Goal: Task Accomplishment & Management: Use online tool/utility

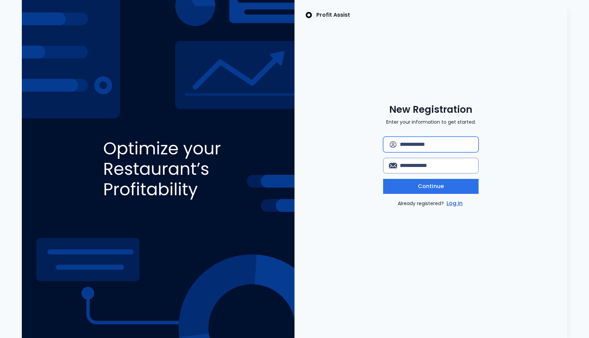
click at [421, 145] on input "text" at bounding box center [436, 144] width 73 height 15
type input "**********"
click at [421, 167] on input "email" at bounding box center [436, 165] width 73 height 15
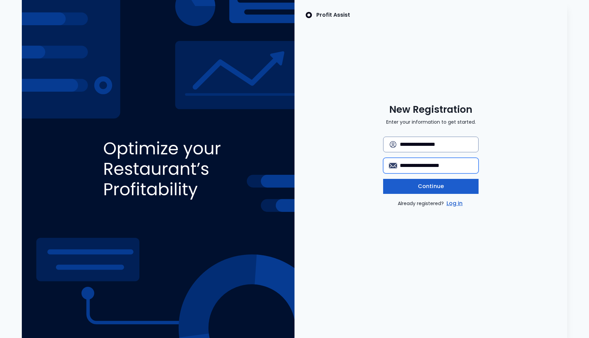
type input "**********"
click at [438, 186] on span "Continue" at bounding box center [431, 186] width 26 height 8
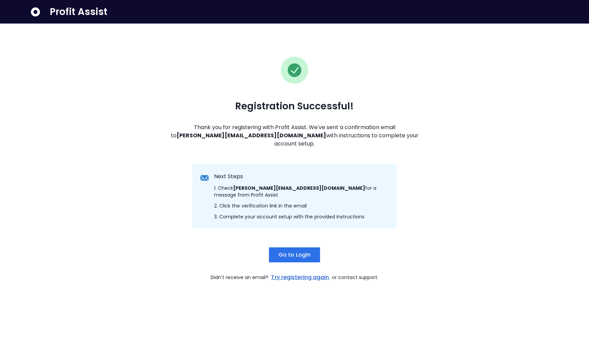
click at [67, 12] on span "Profit Assist" at bounding box center [79, 12] width 58 height 12
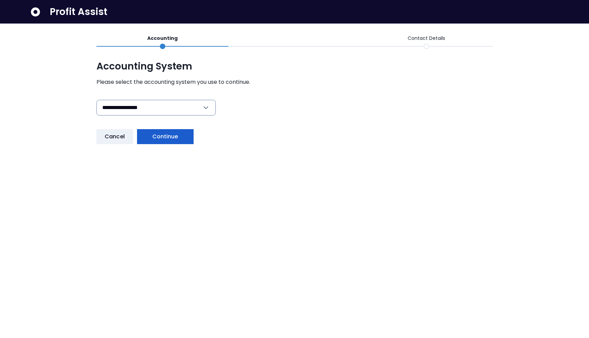
click at [168, 138] on span "Continue" at bounding box center [165, 137] width 26 height 8
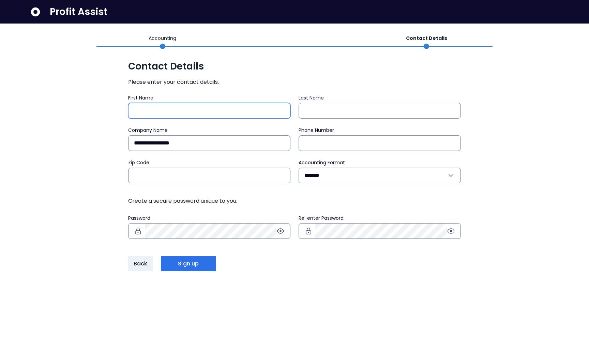
click at [175, 107] on input "First Name" at bounding box center [209, 110] width 151 height 15
type input "*****"
type input "**********"
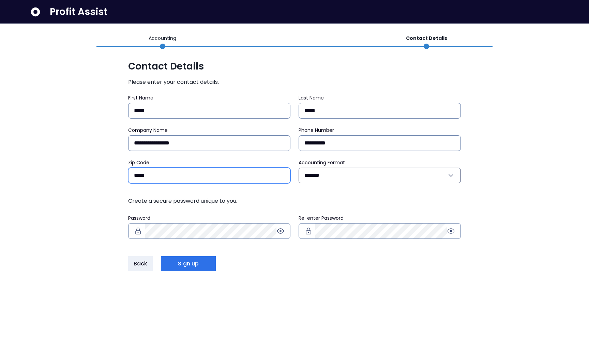
type input "*****"
click at [345, 180] on input "*******" at bounding box center [376, 175] width 143 height 15
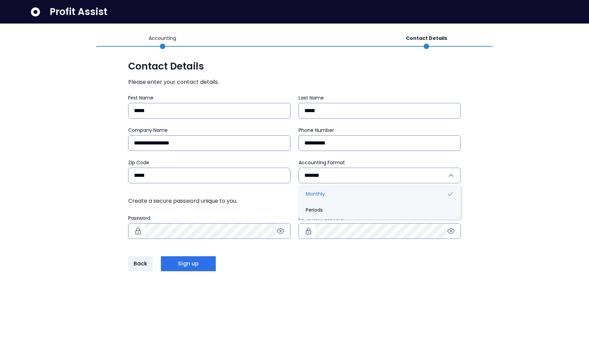
click at [509, 157] on div "**********" at bounding box center [294, 169] width 589 height 338
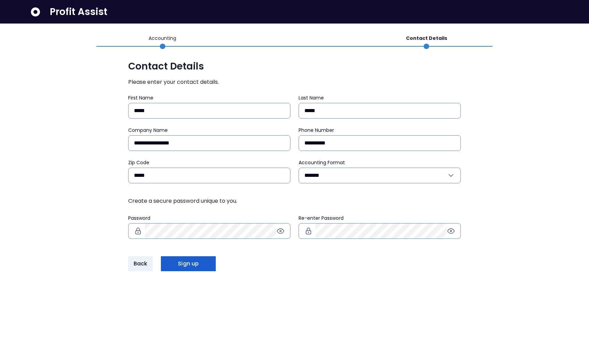
click at [182, 266] on span "Sign up" at bounding box center [188, 264] width 21 height 8
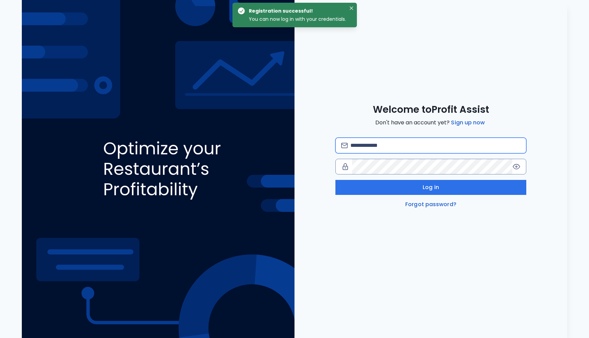
click at [377, 151] on input "email" at bounding box center [436, 145] width 170 height 15
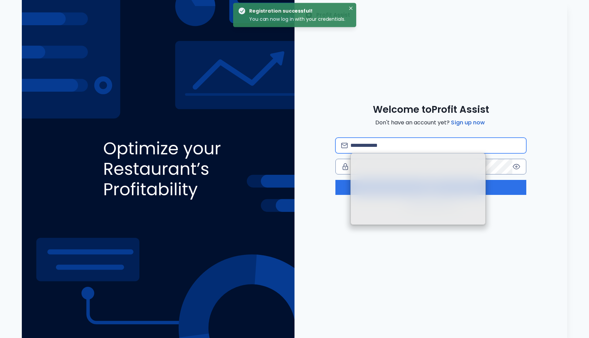
type input "**********"
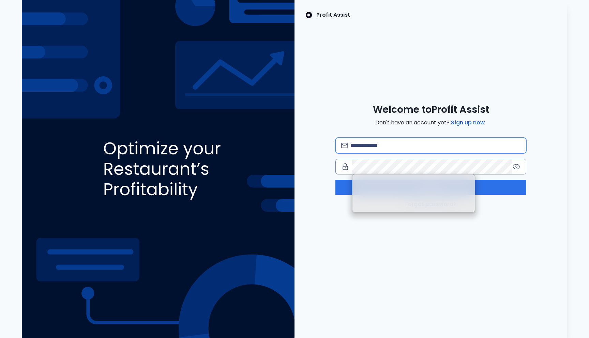
type input "**********"
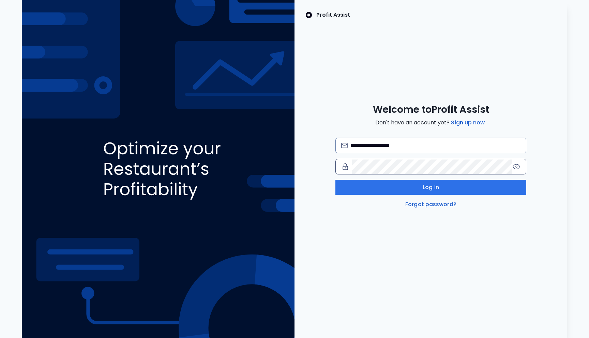
click at [516, 167] on icon at bounding box center [517, 167] width 8 height 8
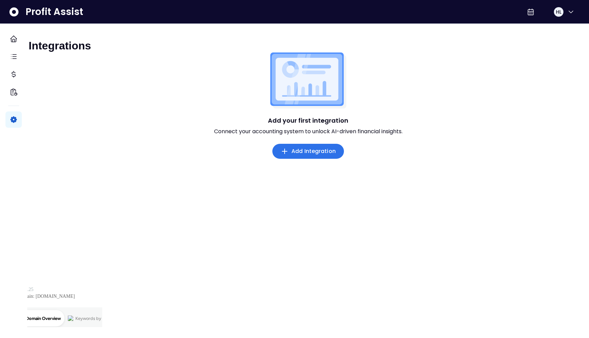
click at [284, 156] on icon "button" at bounding box center [285, 151] width 8 height 8
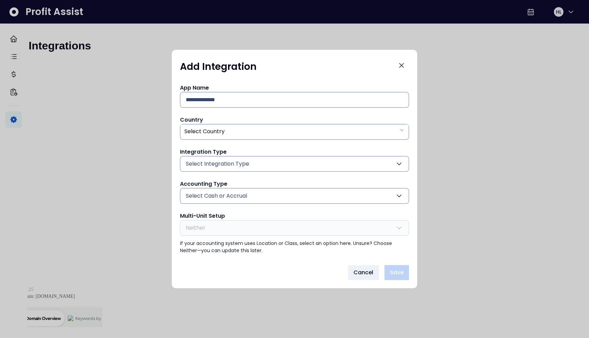
click at [239, 164] on span "Select Integration Type" at bounding box center [217, 164] width 63 height 8
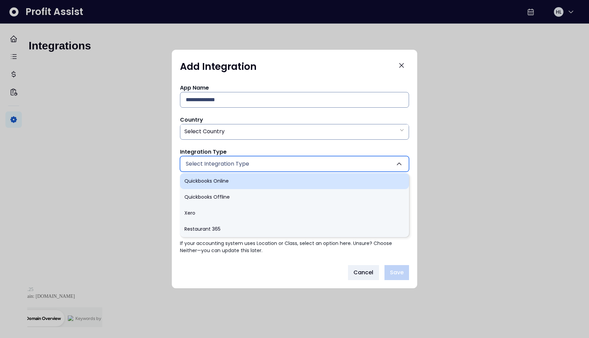
click at [214, 178] on li "Quickbooks Online" at bounding box center [294, 181] width 229 height 16
type input "******"
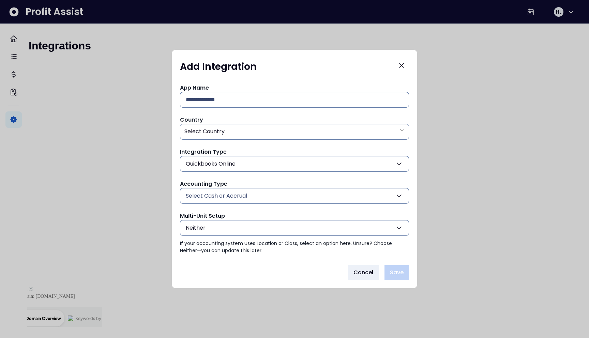
click at [175, 155] on div "App Name Country Select Country Integration Type Quickbooks Online Quickbooks O…" at bounding box center [295, 168] width 246 height 181
click at [216, 195] on span "Select Cash or Accrual" at bounding box center [216, 196] width 61 height 8
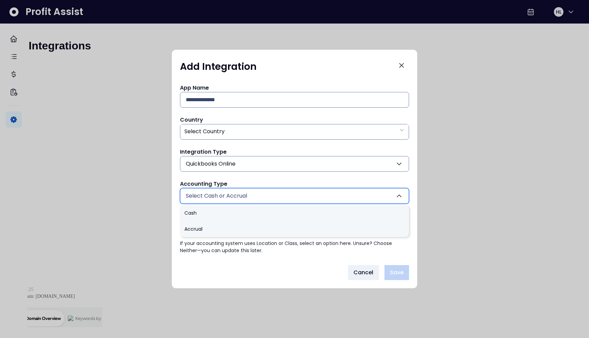
click at [181, 177] on div "App Name Country Select Country Integration Type Quickbooks Online Quickbooks O…" at bounding box center [294, 169] width 229 height 171
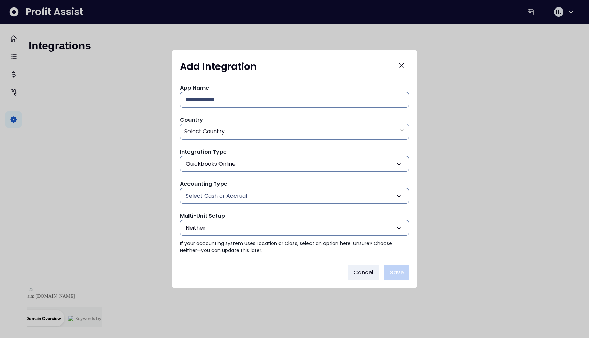
click at [212, 226] on button "Neither" at bounding box center [294, 228] width 229 height 16
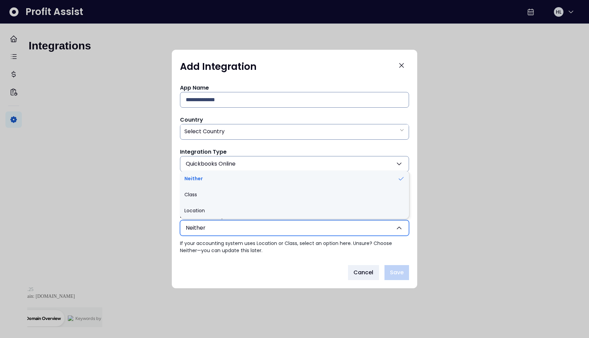
click at [173, 179] on div "App Name Country Select Country Integration Type Quickbooks Online Quickbooks O…" at bounding box center [295, 168] width 246 height 181
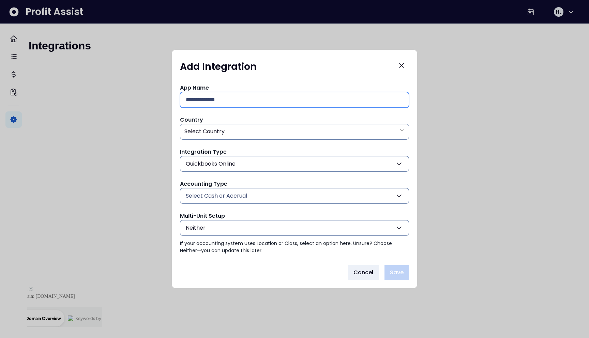
click at [218, 103] on input "text" at bounding box center [295, 99] width 218 height 15
type input "**********"
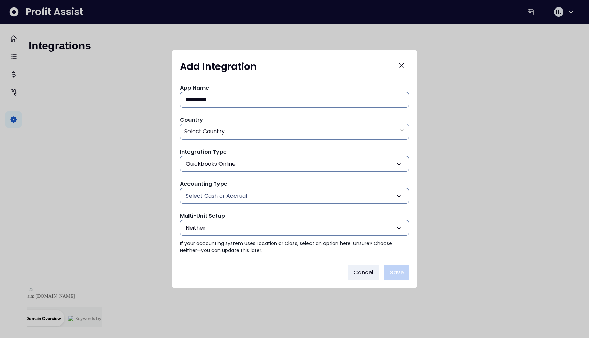
click at [375, 245] on p "If your accounting system uses Location or Class, select an option here. Unsure…" at bounding box center [294, 247] width 229 height 14
click at [243, 137] on div "Select Country" at bounding box center [294, 132] width 229 height 14
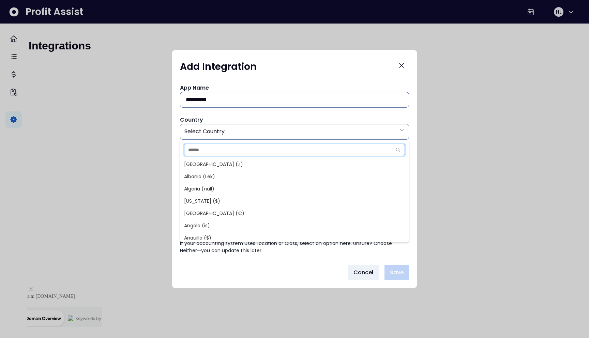
click at [221, 147] on input "text" at bounding box center [288, 150] width 207 height 12
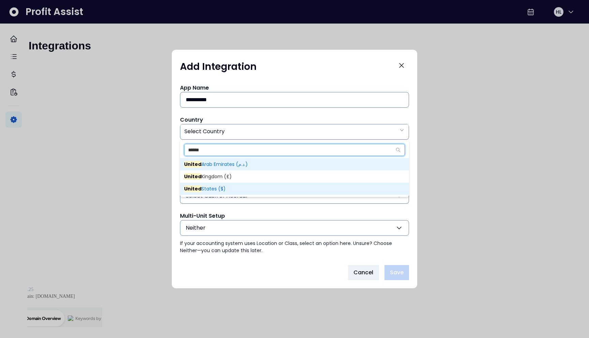
type input "******"
click at [210, 187] on span "United States ($)" at bounding box center [205, 189] width 42 height 7
type input "**"
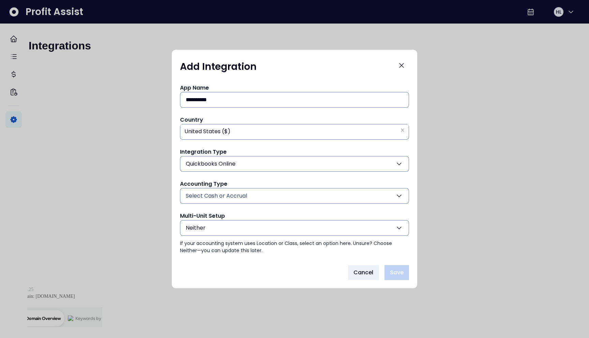
click at [360, 255] on div "**********" at bounding box center [295, 168] width 246 height 181
click at [273, 229] on button "Neither" at bounding box center [294, 228] width 229 height 16
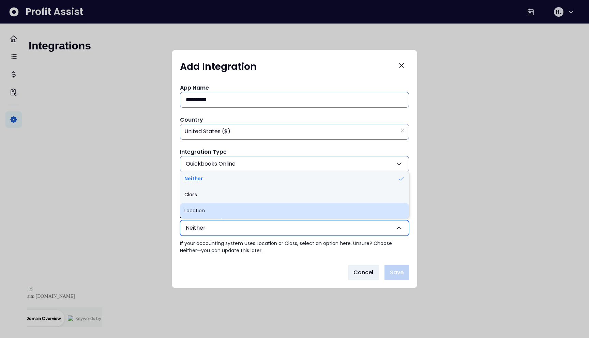
click at [242, 212] on li "Location" at bounding box center [294, 211] width 229 height 16
type input "********"
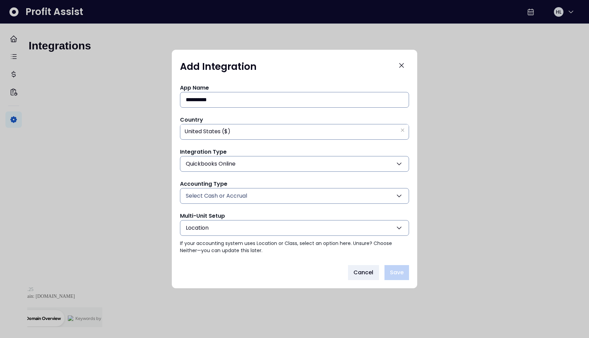
click at [377, 259] on div "**********" at bounding box center [295, 168] width 246 height 181
click at [271, 192] on button "Select Cash or Accrual" at bounding box center [294, 196] width 229 height 16
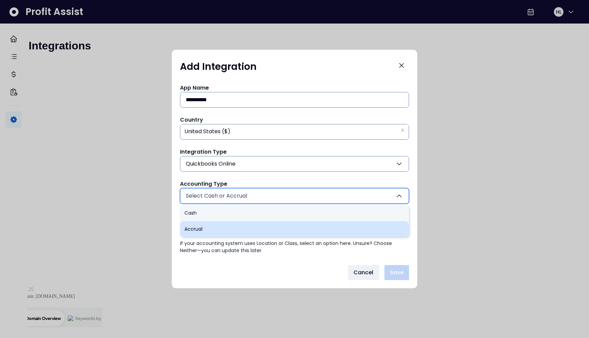
click at [235, 225] on li "Accrual" at bounding box center [294, 229] width 229 height 16
type input "*******"
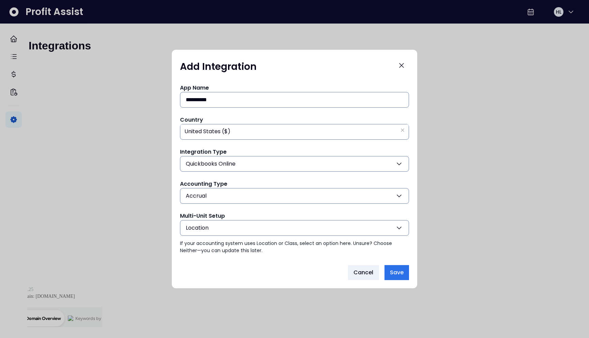
click at [245, 227] on button "Location" at bounding box center [294, 228] width 229 height 16
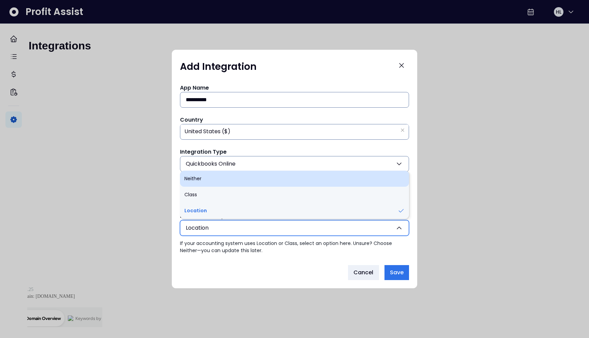
click at [207, 181] on li "Neither" at bounding box center [294, 179] width 229 height 16
type input "*******"
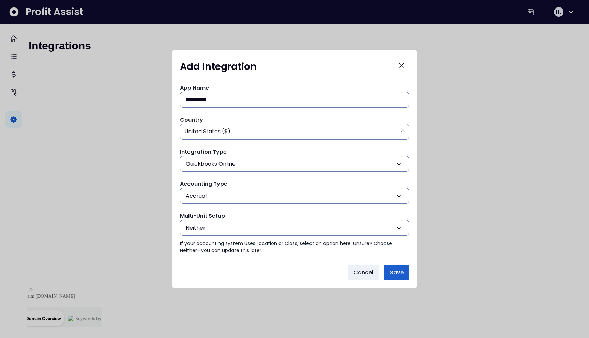
click at [393, 270] on span "Save" at bounding box center [397, 273] width 14 height 8
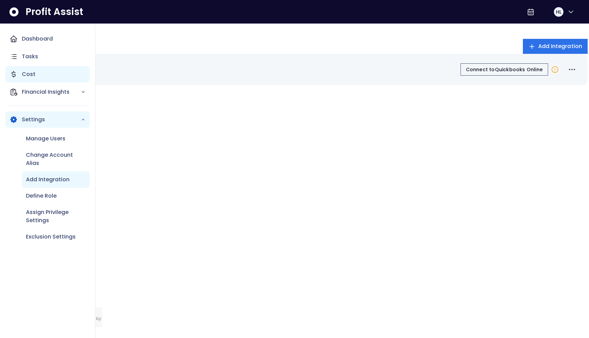
click at [40, 76] on div "Cost" at bounding box center [47, 74] width 84 height 16
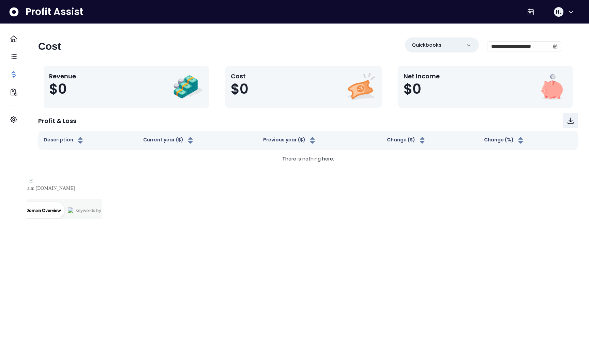
click at [246, 103] on div "Cost $0" at bounding box center [303, 87] width 156 height 42
click at [466, 45] on icon at bounding box center [469, 45] width 7 height 7
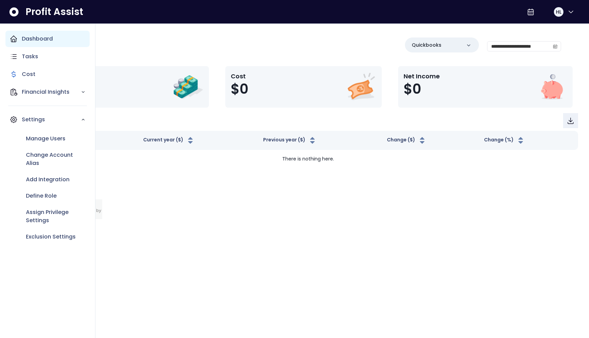
click at [27, 38] on p "Dashboard" at bounding box center [37, 39] width 31 height 8
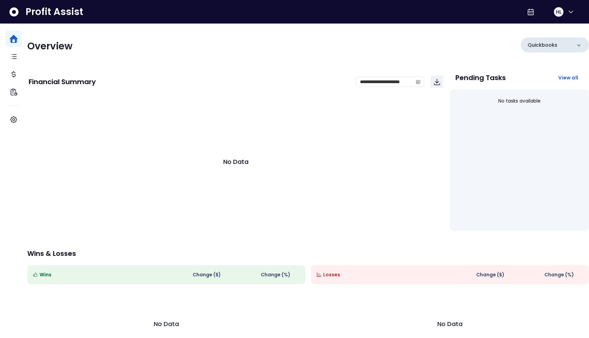
click at [568, 45] on div "Quickbooks" at bounding box center [555, 45] width 68 height 15
click at [527, 11] on icon at bounding box center [531, 12] width 8 height 8
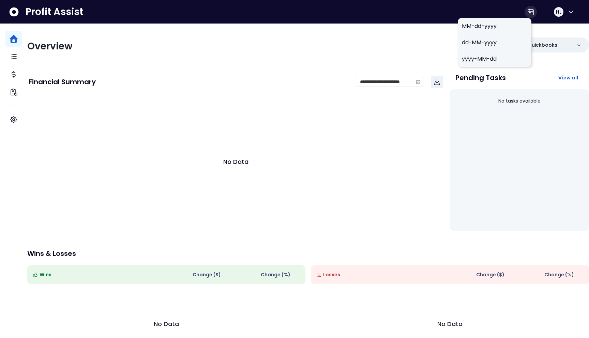
click at [527, 11] on icon at bounding box center [531, 12] width 8 height 8
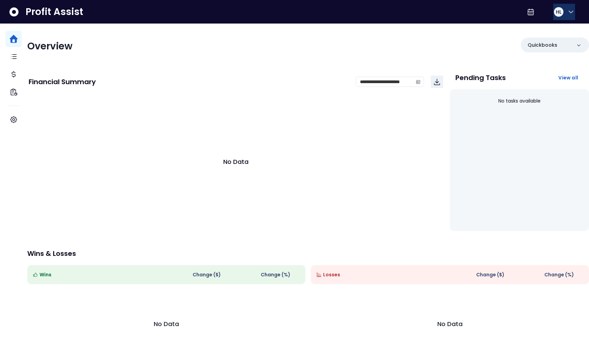
click at [558, 13] on span "HL" at bounding box center [558, 12] width 5 height 7
click at [34, 10] on span "Profit Assist" at bounding box center [55, 12] width 58 height 12
click at [15, 10] on icon at bounding box center [14, 11] width 9 height 9
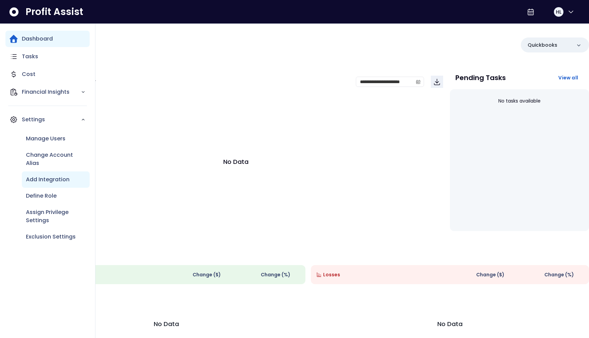
click at [36, 178] on p "Add Integration" at bounding box center [48, 180] width 44 height 8
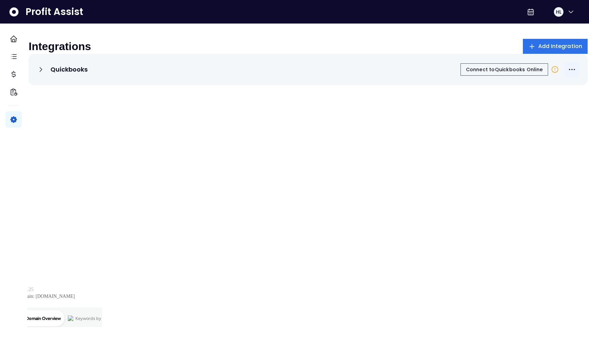
click at [568, 74] on icon "More options" at bounding box center [572, 69] width 8 height 8
click at [485, 129] on div "Quickbooks Connect to Quickbooks Online" at bounding box center [308, 164] width 559 height 221
click at [568, 73] on icon "More options" at bounding box center [572, 69] width 8 height 8
click at [538, 89] on span "Edit Budget Settings" at bounding box center [550, 92] width 65 height 8
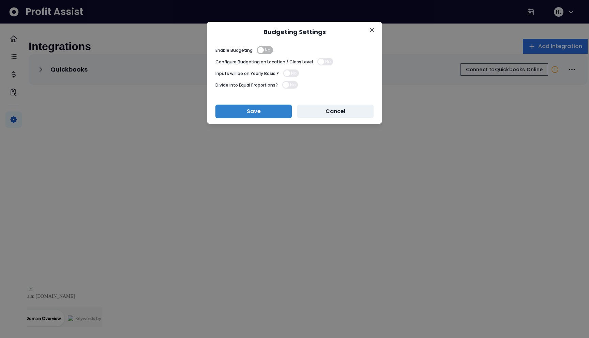
click at [400, 149] on div "Budgeting Settings Enable Budgeting No Configure Budgeting on Location / Class …" at bounding box center [294, 169] width 589 height 338
click at [343, 109] on button "Cancel" at bounding box center [335, 112] width 76 height 14
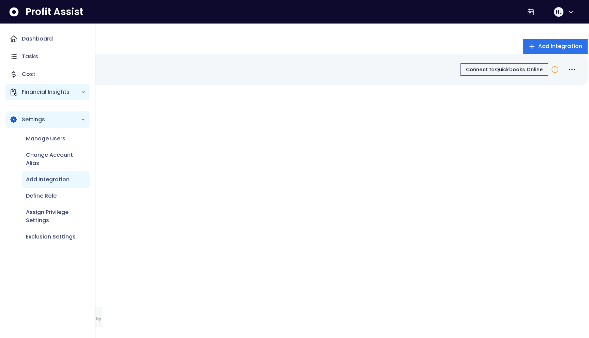
click at [31, 93] on p "Financial Insights" at bounding box center [51, 92] width 59 height 8
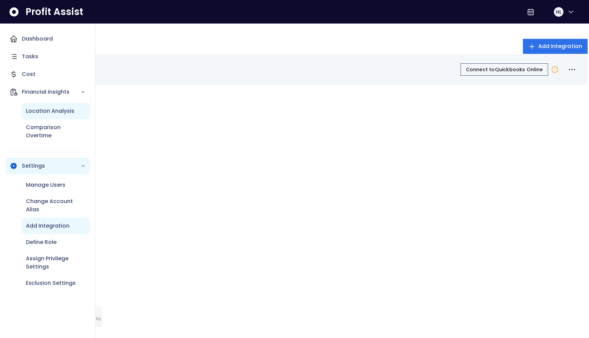
click at [42, 108] on p "Location Analysis" at bounding box center [50, 111] width 48 height 8
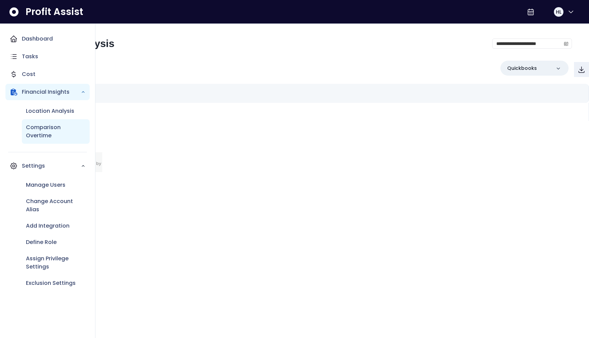
click at [52, 133] on p "Comparison Overtime" at bounding box center [56, 131] width 60 height 16
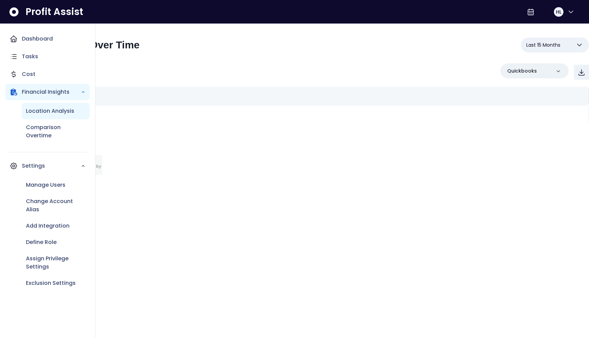
click at [50, 107] on p "Location Analysis" at bounding box center [50, 111] width 48 height 8
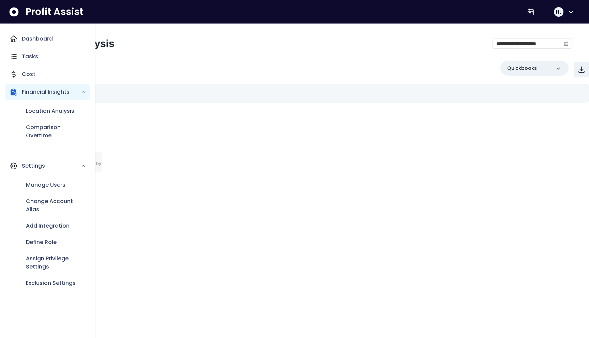
click at [52, 91] on p "Financial Insights" at bounding box center [51, 92] width 59 height 8
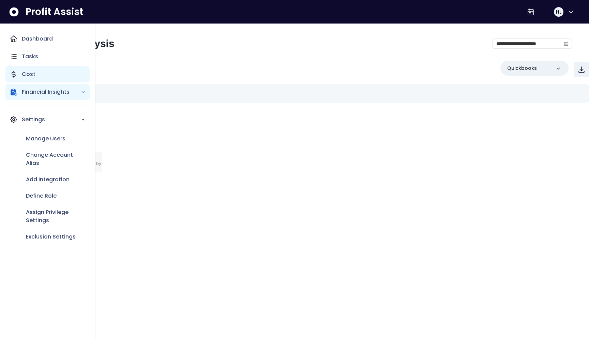
click at [43, 76] on div "Cost" at bounding box center [47, 74] width 84 height 16
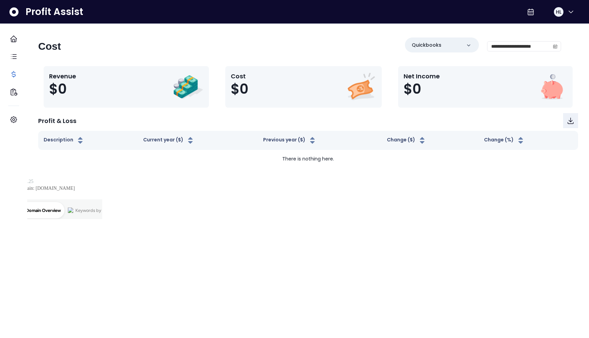
click at [273, 206] on html "**********" at bounding box center [294, 109] width 589 height 219
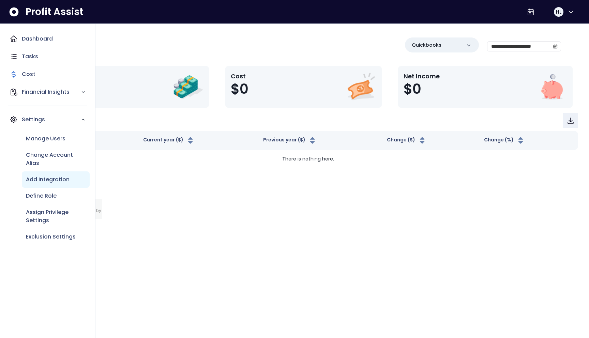
click at [43, 181] on p "Add Integration" at bounding box center [48, 180] width 44 height 8
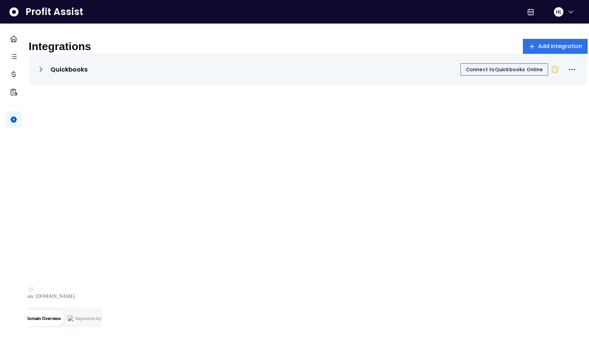
click at [510, 73] on span "Connect to Quickbooks Online" at bounding box center [504, 69] width 77 height 7
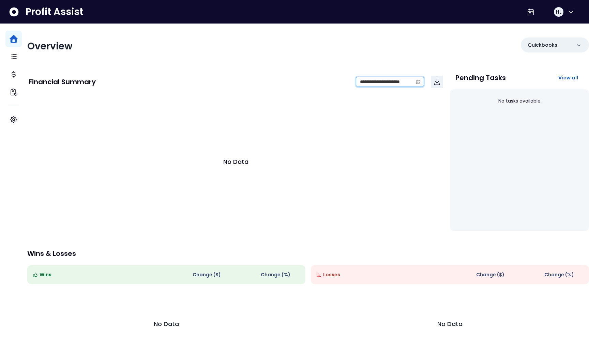
click at [408, 82] on input "**********" at bounding box center [384, 82] width 57 height 10
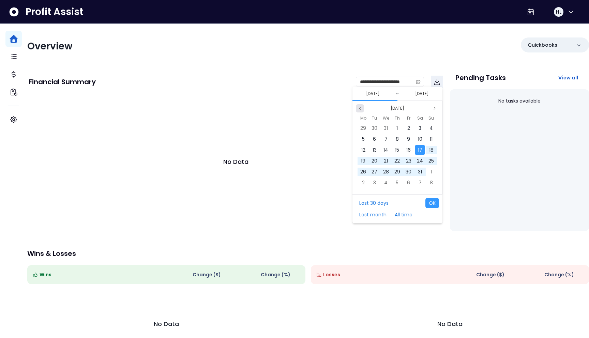
click at [362, 108] on icon "page previous" at bounding box center [360, 108] width 4 height 4
click at [361, 131] on div "1" at bounding box center [364, 128] width 10 height 10
click at [429, 173] on span "31" at bounding box center [431, 172] width 4 height 7
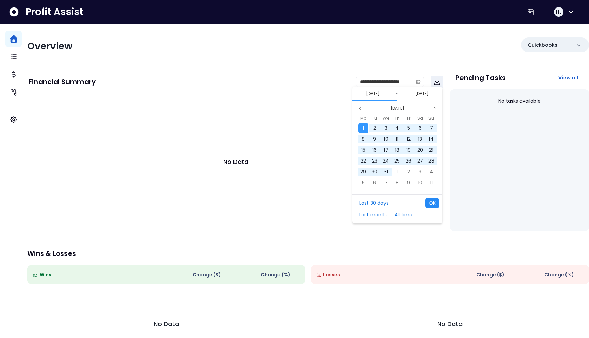
click at [432, 203] on button "OK" at bounding box center [433, 203] width 14 height 10
type input "**********"
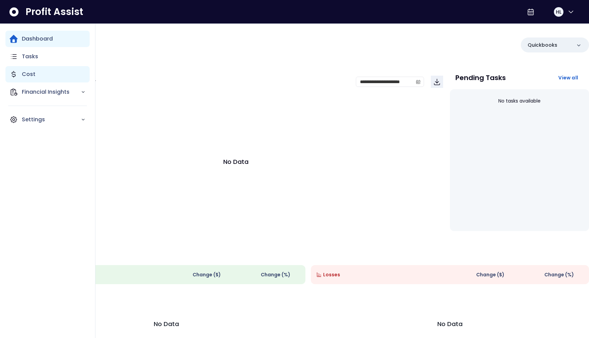
click at [30, 76] on p "Cost" at bounding box center [29, 74] width 14 height 8
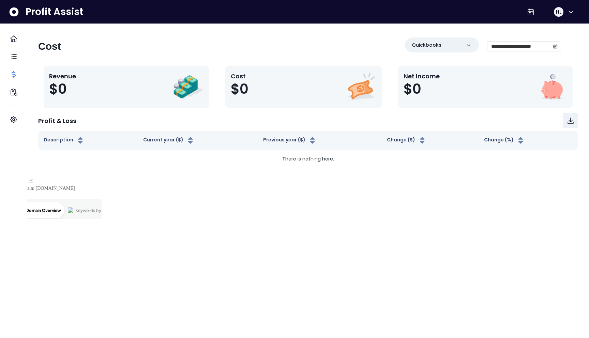
click at [386, 219] on html "**********" at bounding box center [294, 109] width 589 height 219
click at [451, 50] on div "Quickbooks" at bounding box center [442, 45] width 74 height 15
click at [421, 67] on input at bounding box center [442, 66] width 66 height 14
click at [284, 57] on div "**********" at bounding box center [299, 49] width 523 height 23
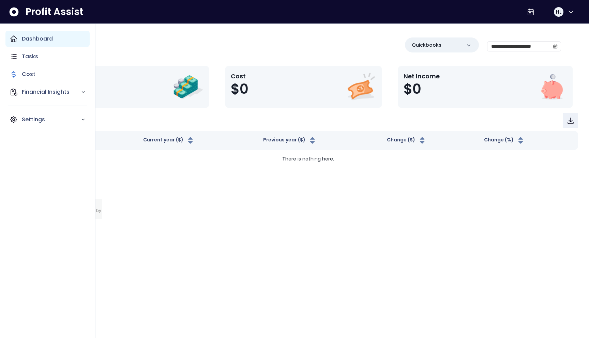
click at [34, 42] on p "Dashboard" at bounding box center [37, 39] width 31 height 8
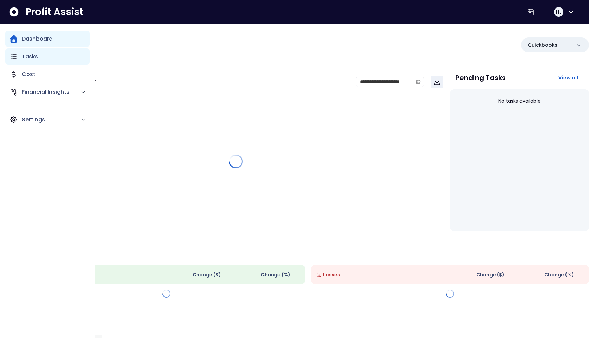
click at [47, 57] on div "Tasks" at bounding box center [47, 56] width 84 height 16
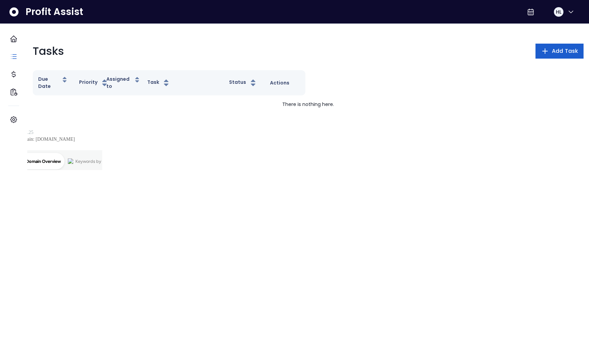
click at [552, 52] on span "Add Task" at bounding box center [565, 51] width 26 height 8
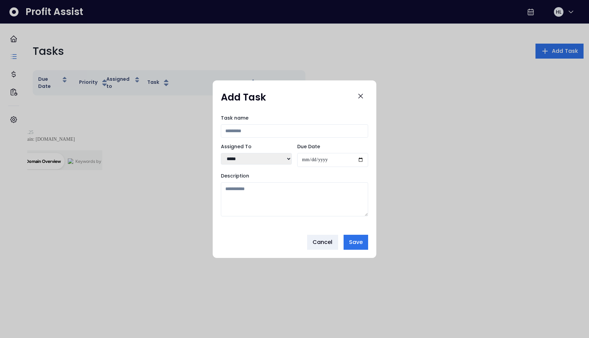
click at [384, 120] on div at bounding box center [294, 169] width 589 height 338
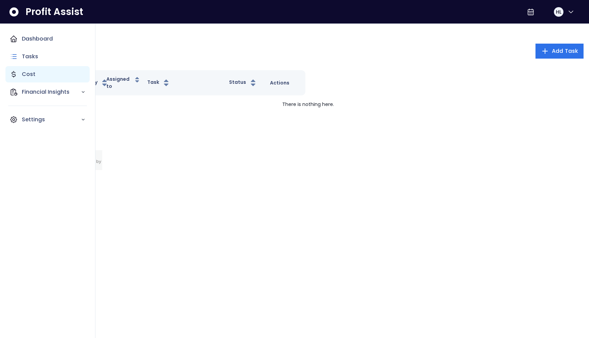
click at [34, 75] on div "Cost" at bounding box center [47, 74] width 84 height 16
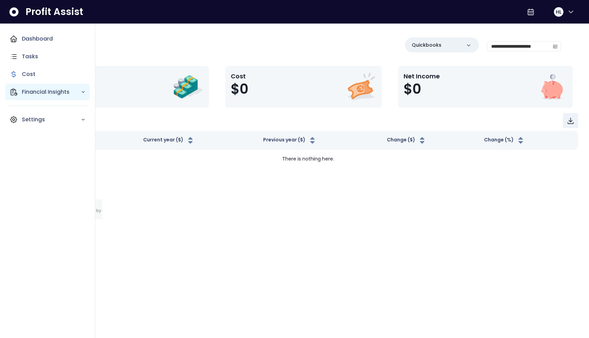
click at [44, 96] on p "Financial Insights" at bounding box center [51, 92] width 59 height 8
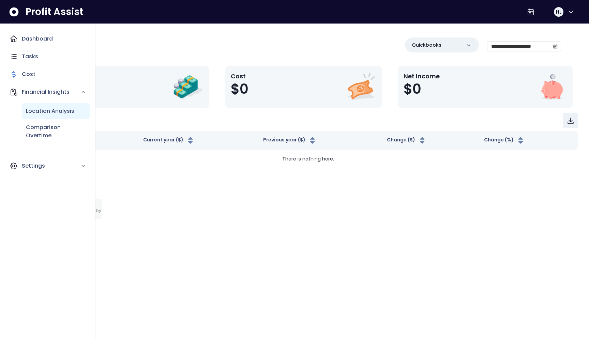
click at [48, 107] on p "Location Analysis" at bounding box center [50, 111] width 48 height 8
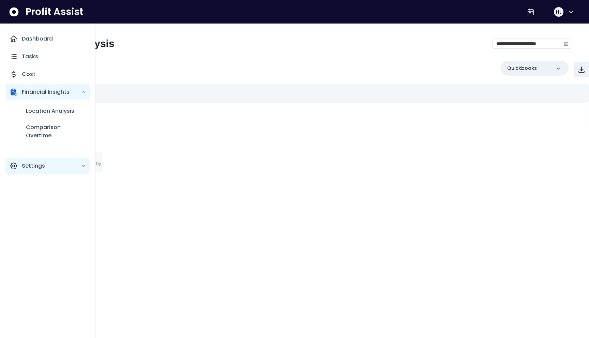
click at [56, 161] on div "Settings" at bounding box center [47, 166] width 84 height 16
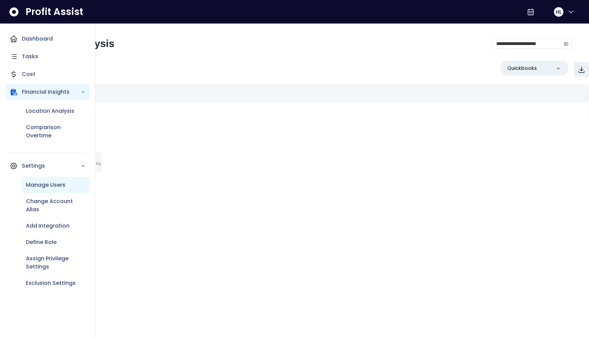
click at [53, 187] on p "Manage Users" at bounding box center [46, 185] width 40 height 8
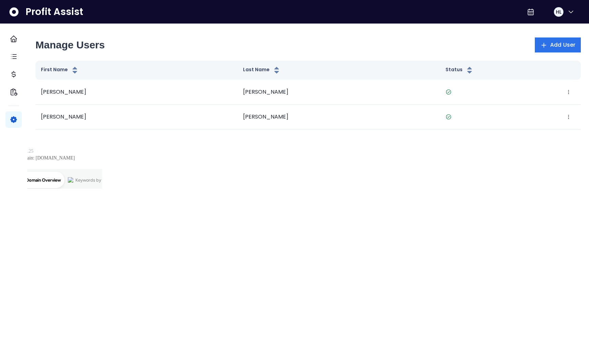
click at [231, 174] on html "Dashboard Tasks Cost Financial Insights Settings Profit Assist HL Manage Users …" at bounding box center [294, 94] width 589 height 189
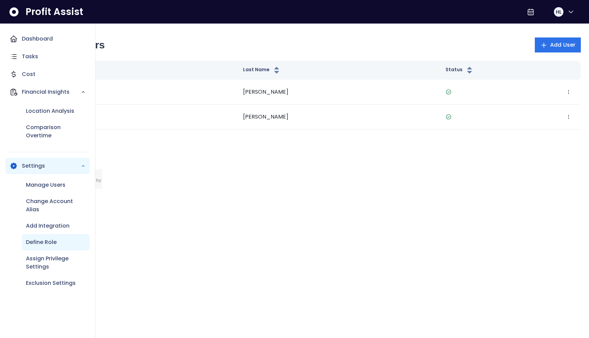
click at [55, 246] on p "Define Role" at bounding box center [41, 242] width 31 height 8
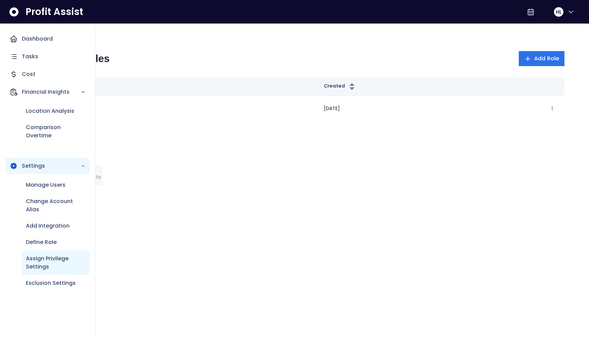
click at [61, 262] on p "Assign Privilege Settings" at bounding box center [56, 263] width 60 height 16
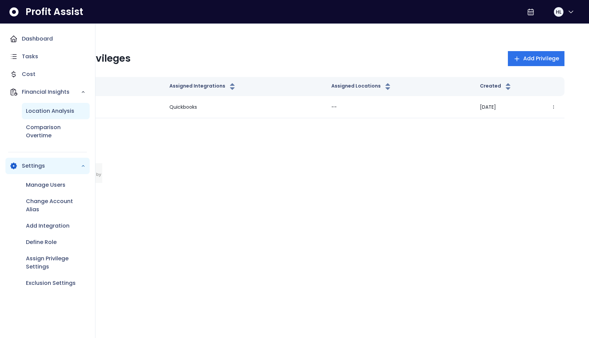
click at [52, 114] on p "Location Analysis" at bounding box center [50, 111] width 48 height 8
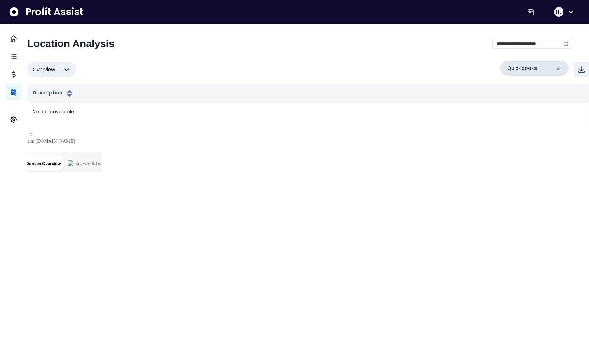
click at [555, 65] on icon at bounding box center [558, 68] width 7 height 7
click at [567, 9] on icon "button" at bounding box center [571, 12] width 8 height 8
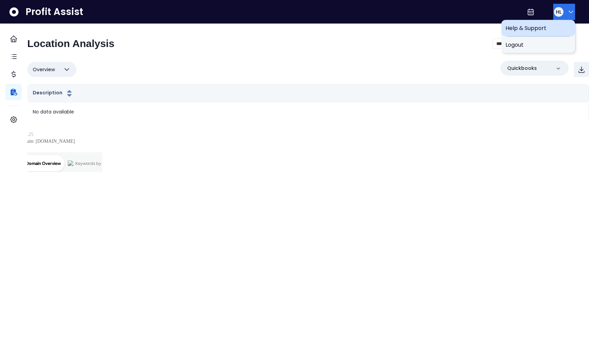
click at [527, 27] on span "Help & Support" at bounding box center [538, 28] width 65 height 8
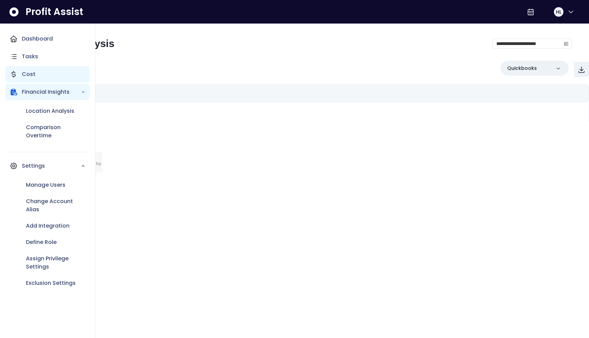
click at [23, 72] on p "Cost" at bounding box center [29, 74] width 14 height 8
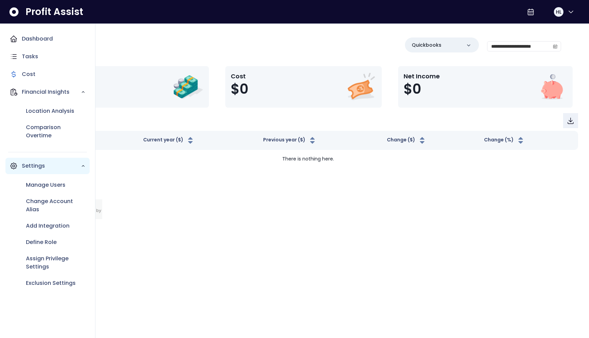
click at [43, 168] on p "Settings" at bounding box center [51, 166] width 59 height 8
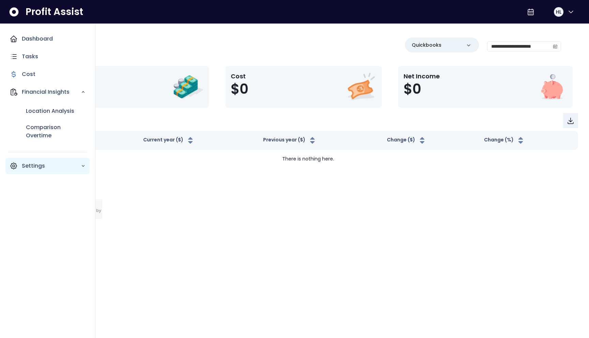
click at [43, 168] on p "Settings" at bounding box center [51, 166] width 59 height 8
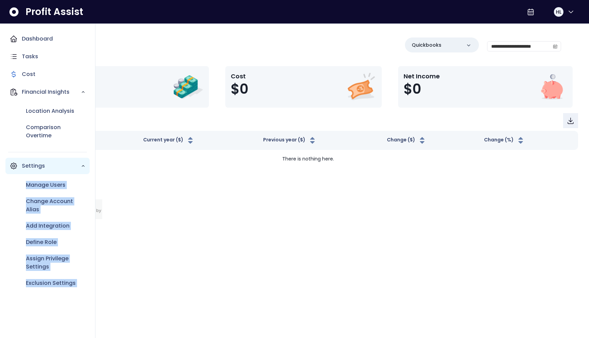
click at [31, 165] on p "Settings" at bounding box center [51, 166] width 59 height 8
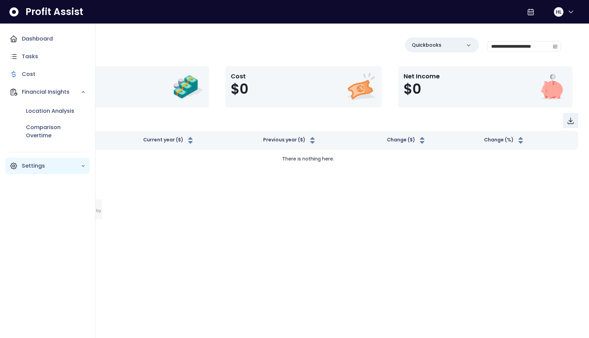
click at [23, 165] on p "Settings" at bounding box center [51, 166] width 59 height 8
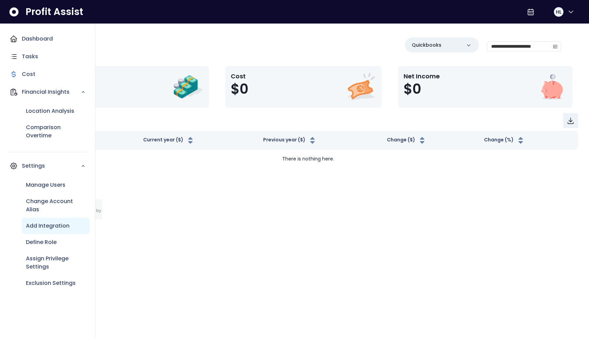
click at [42, 227] on p "Add Integration" at bounding box center [48, 226] width 44 height 8
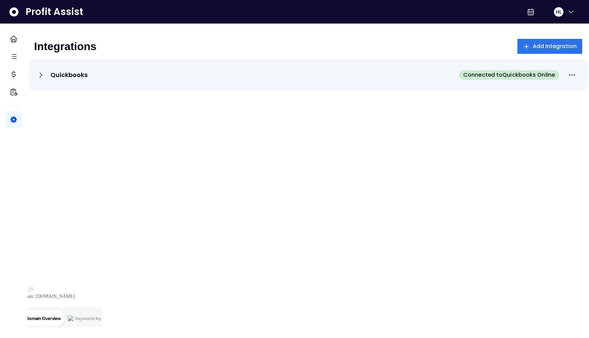
click at [467, 71] on span "Connected to Quickbooks Online" at bounding box center [510, 75] width 92 height 8
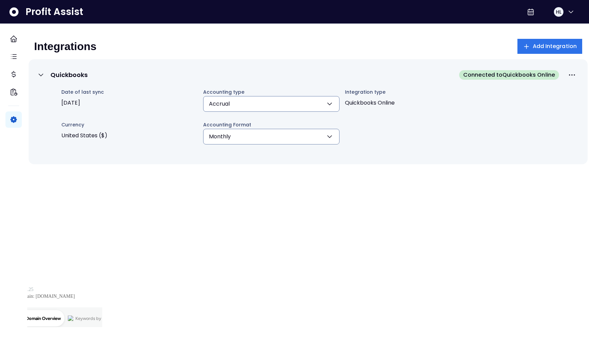
click at [353, 225] on div "Quickbooks Connected to Quickbooks Online Date of last sync 2025-08-17 Accounti…" at bounding box center [308, 167] width 559 height 216
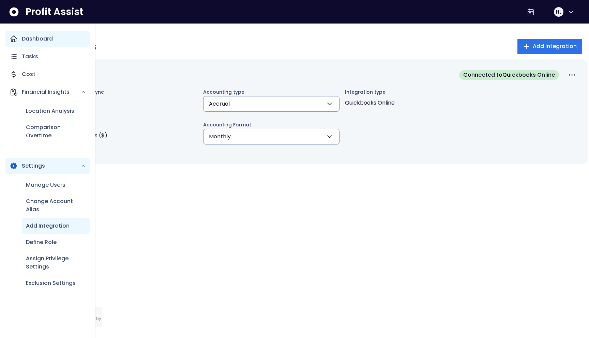
click at [18, 42] on div "Dashboard" at bounding box center [47, 39] width 84 height 16
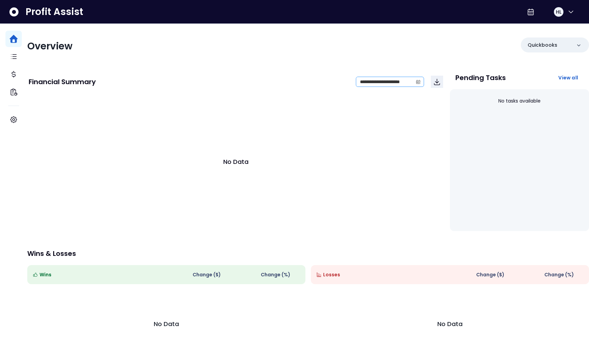
click at [413, 81] on span at bounding box center [418, 82] width 11 height 10
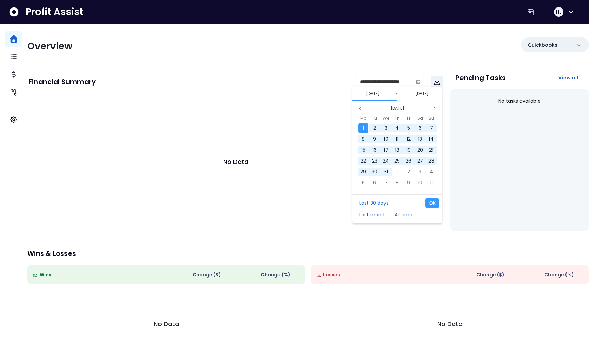
click at [380, 214] on button "Last month" at bounding box center [373, 215] width 34 height 10
click at [431, 199] on button "OK" at bounding box center [433, 203] width 14 height 10
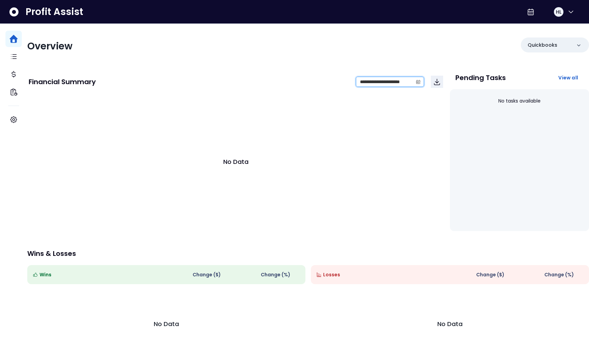
click at [406, 82] on input "**********" at bounding box center [384, 82] width 57 height 10
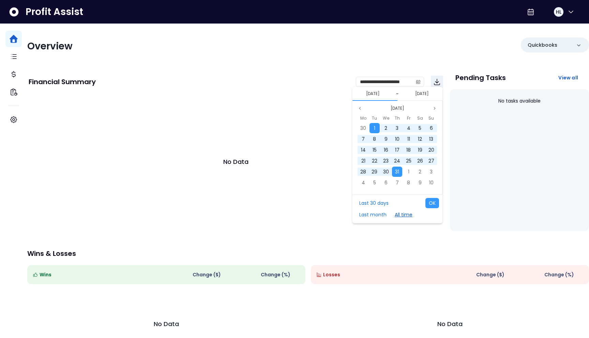
click at [398, 217] on button "All time" at bounding box center [404, 215] width 25 height 10
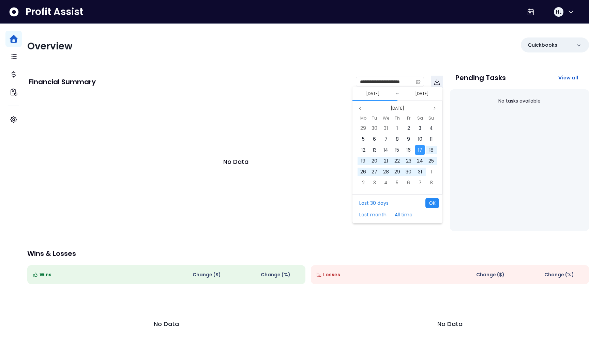
click at [432, 204] on button "OK" at bounding box center [433, 203] width 14 height 10
type input "**********"
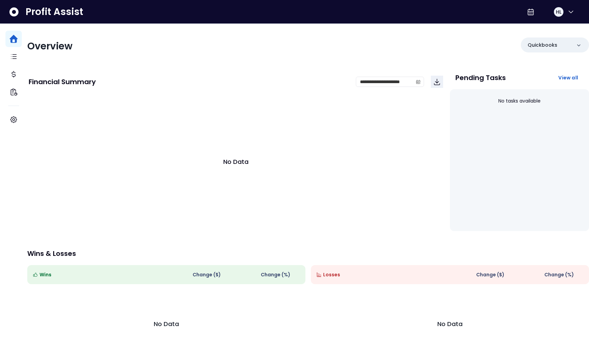
click at [365, 166] on div "No Data" at bounding box center [236, 161] width 415 height 136
click at [560, 81] on span "View all" at bounding box center [569, 77] width 20 height 7
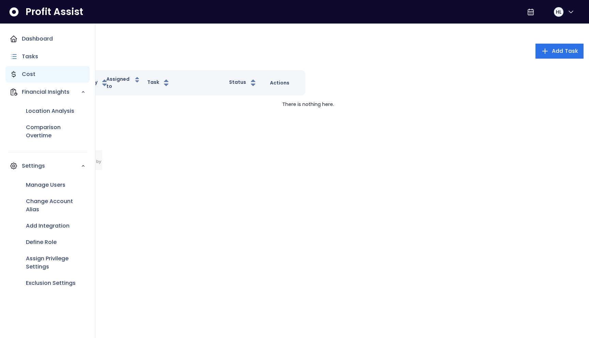
click at [32, 74] on p "Cost" at bounding box center [29, 74] width 14 height 8
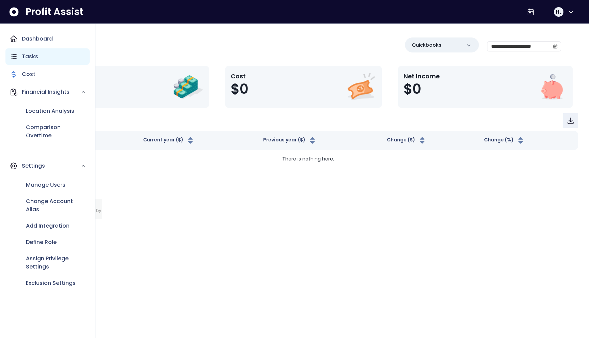
click at [38, 56] on div "Tasks" at bounding box center [47, 56] width 84 height 16
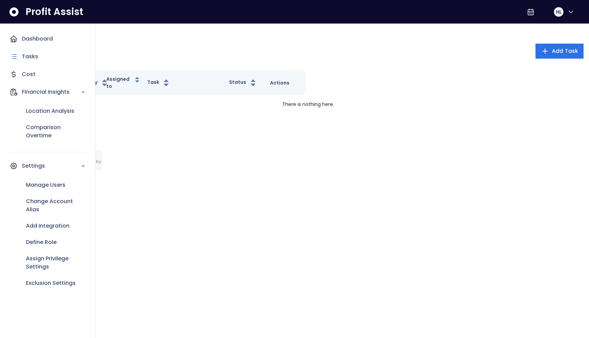
click at [37, 47] on div "Dashboard Tasks Cost Financial Insights Location Analysis Comparison Overtime S…" at bounding box center [47, 163] width 84 height 264
click at [36, 45] on div "Dashboard" at bounding box center [47, 39] width 84 height 16
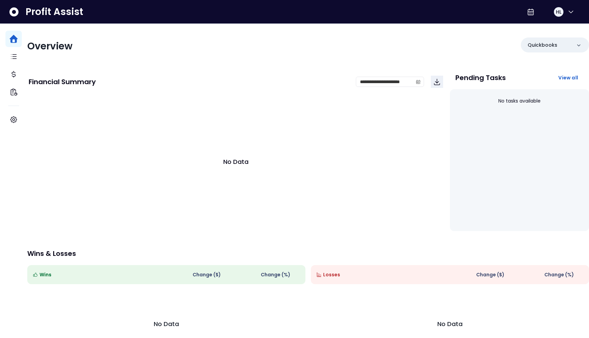
click at [345, 94] on div "No Data" at bounding box center [236, 161] width 415 height 136
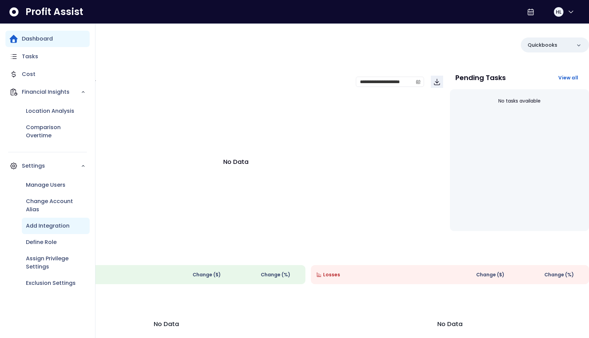
click at [52, 222] on div "Add Integration" at bounding box center [56, 226] width 68 height 16
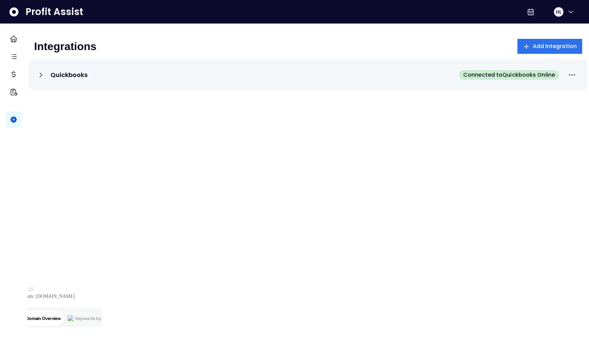
click at [523, 71] on span "Connected to Quickbooks Online" at bounding box center [510, 75] width 92 height 8
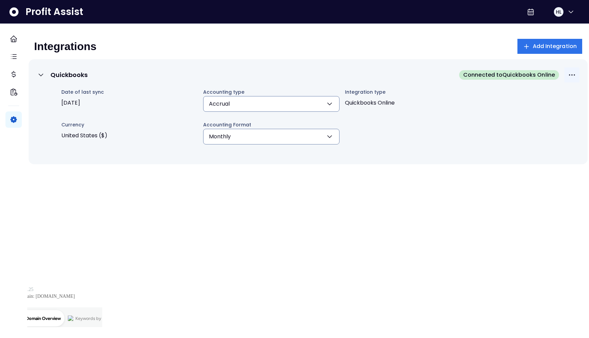
click at [568, 74] on icon "More options" at bounding box center [572, 75] width 8 height 8
click at [503, 176] on div "Quickbooks Connected to Quickbooks Online Date of last sync 2025-08-17 Accounti…" at bounding box center [308, 167] width 559 height 216
click at [568, 78] on icon "More options" at bounding box center [572, 75] width 8 height 8
click at [535, 105] on span "Disconnect" at bounding box center [550, 108] width 65 height 8
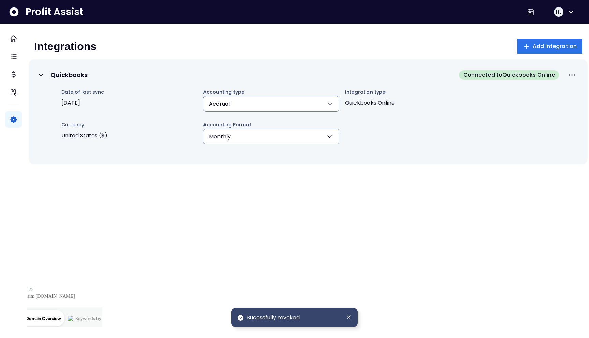
click at [353, 223] on div "Quickbooks Connected to Quickbooks Online Date of last sync 2025-08-17 Accounti…" at bounding box center [308, 167] width 559 height 216
click at [568, 73] on icon "More options" at bounding box center [572, 75] width 8 height 8
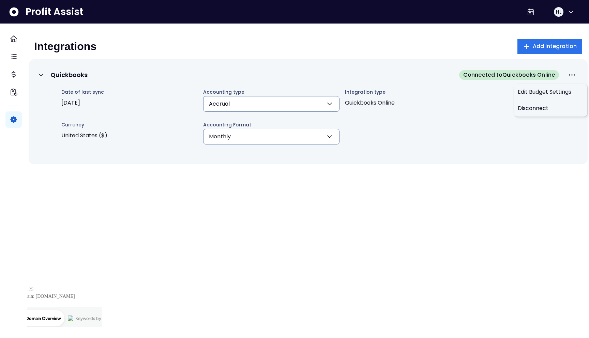
click at [470, 193] on div "Quickbooks Connected to Quickbooks Online Date of last sync 2025-08-17 Accounti…" at bounding box center [308, 167] width 559 height 216
click at [525, 75] on span "Connected to Quickbooks Online" at bounding box center [510, 75] width 92 height 8
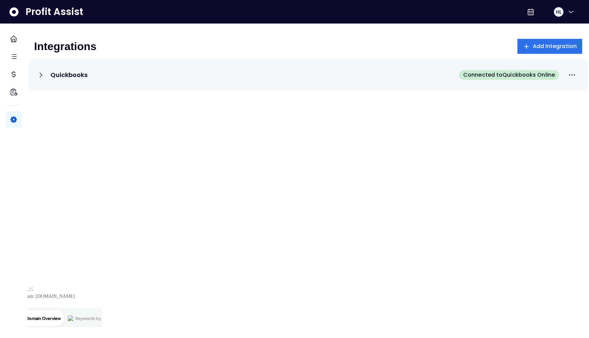
click at [45, 76] on icon at bounding box center [41, 75] width 8 height 8
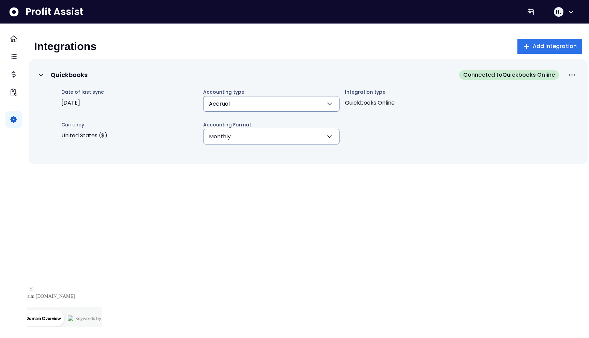
click at [45, 76] on icon at bounding box center [41, 75] width 8 height 8
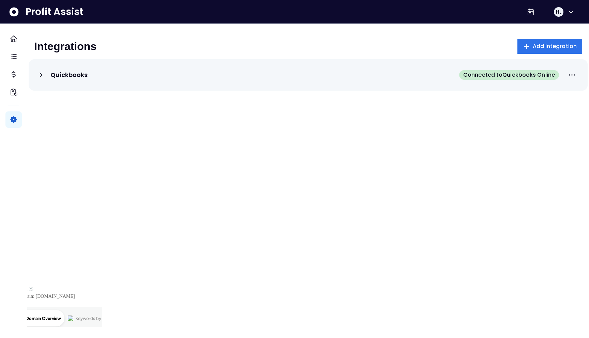
click at [45, 76] on icon at bounding box center [41, 75] width 8 height 8
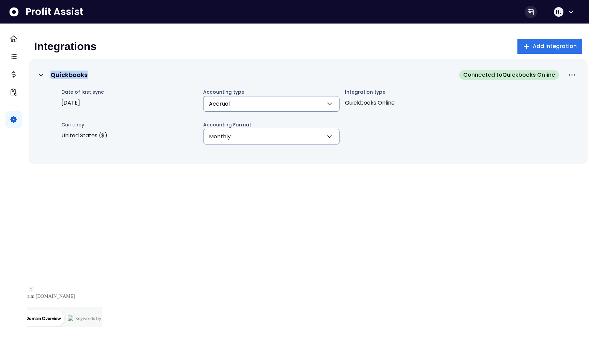
click at [526, 6] on div at bounding box center [531, 12] width 12 height 12
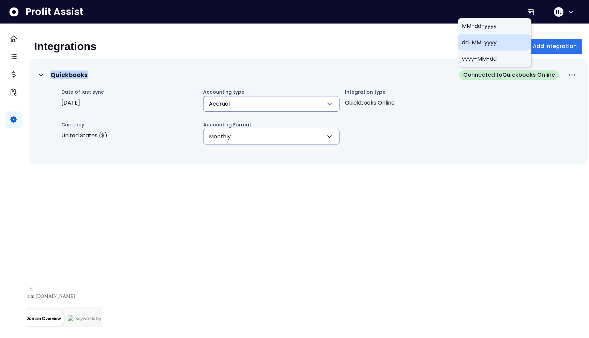
click at [477, 41] on span "dd-MM-yyyy" at bounding box center [494, 43] width 65 height 8
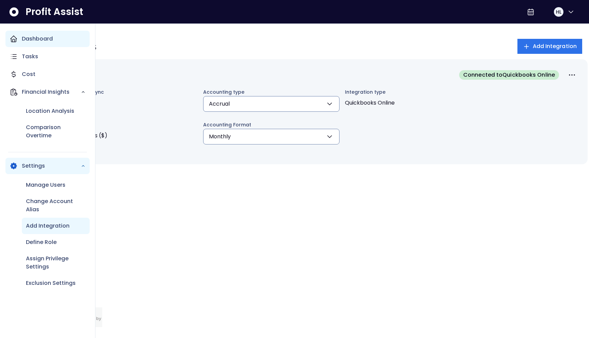
click at [27, 41] on p "Dashboard" at bounding box center [37, 39] width 31 height 8
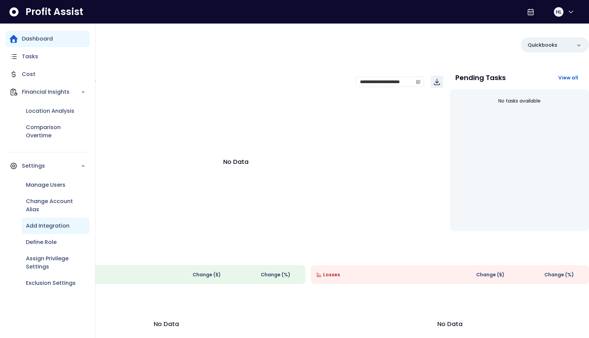
click at [45, 223] on p "Add Integration" at bounding box center [48, 226] width 44 height 8
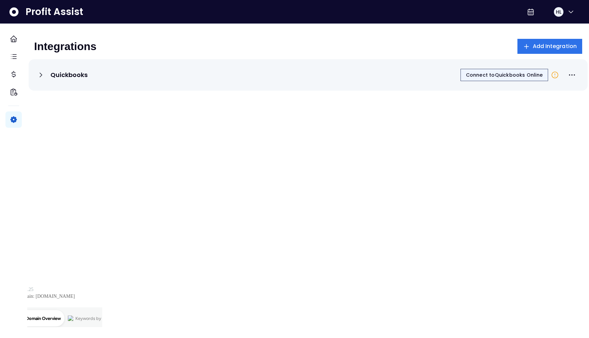
click at [515, 75] on span "Connect to Quickbooks Online" at bounding box center [504, 75] width 77 height 7
click at [515, 69] on button "Connect to Quickbooks Online" at bounding box center [505, 75] width 88 height 12
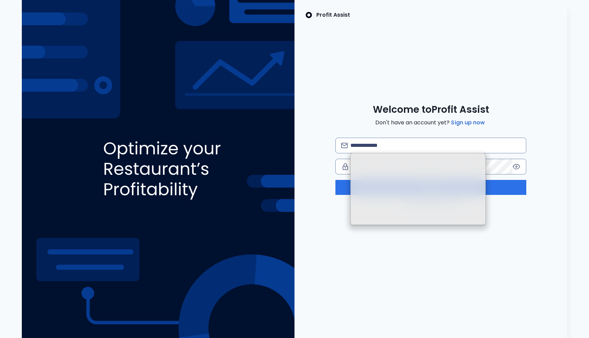
click at [365, 268] on div "Profit Assist Welcome to Profit Assist Don't have an account yet? Sign up now L…" at bounding box center [431, 169] width 273 height 338
click at [398, 131] on div "Welcome to Profit Assist Don't have an account yet? Sign up now Log in Forgot p…" at bounding box center [431, 156] width 273 height 105
